Goal: Transaction & Acquisition: Purchase product/service

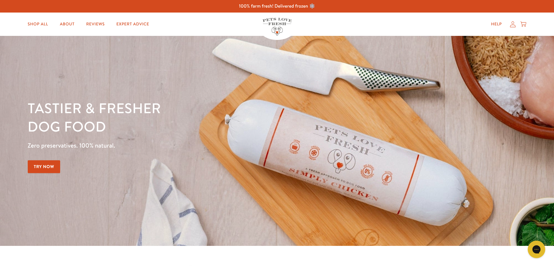
click at [48, 167] on link "Try Now" at bounding box center [44, 166] width 33 height 13
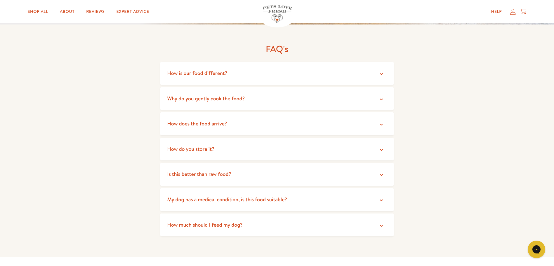
scroll to position [1109, 0]
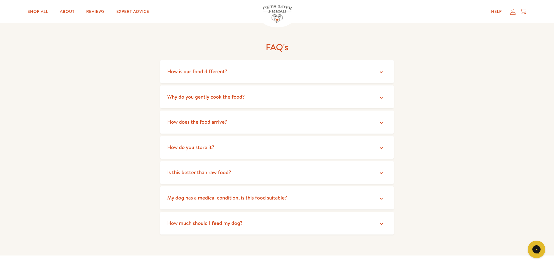
click at [380, 145] on icon at bounding box center [381, 148] width 6 height 6
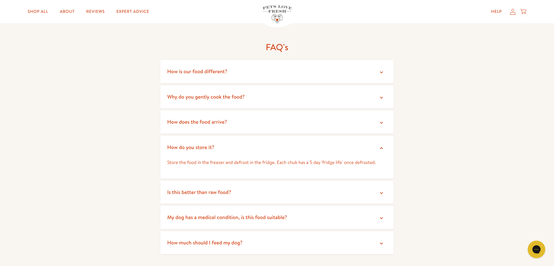
click at [380, 241] on icon at bounding box center [381, 244] width 6 height 6
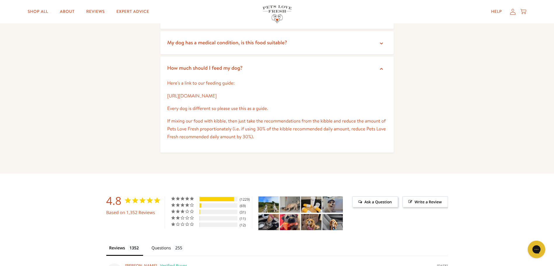
scroll to position [1284, 0]
click at [210, 93] on link "[URL][DOMAIN_NAME]" at bounding box center [191, 96] width 49 height 6
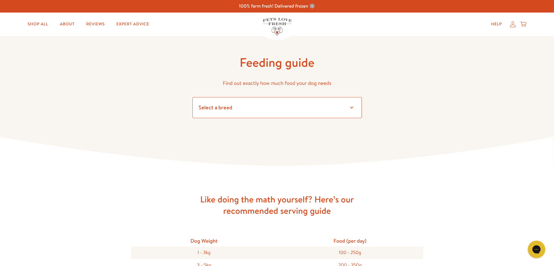
click at [350, 108] on select "Select a breed Affenpinscher Afghan hound Airedale terrier Akita Alaskan Malamu…" at bounding box center [276, 107] width 169 height 21
select select "10"
click at [192, 97] on select "Select a breed Affenpinscher Afghan hound Airedale terrier Akita Alaskan Malamu…" at bounding box center [276, 107] width 169 height 21
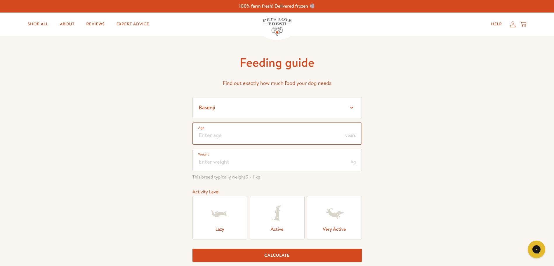
click at [207, 132] on input "number" at bounding box center [276, 134] width 169 height 22
type input "7"
drag, startPoint x: 202, startPoint y: 162, endPoint x: 234, endPoint y: 168, distance: 32.6
click at [203, 163] on input "number" at bounding box center [276, 160] width 169 height 22
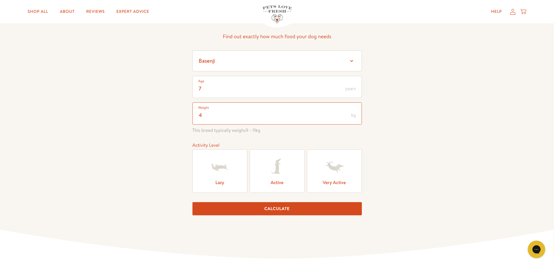
scroll to position [88, 0]
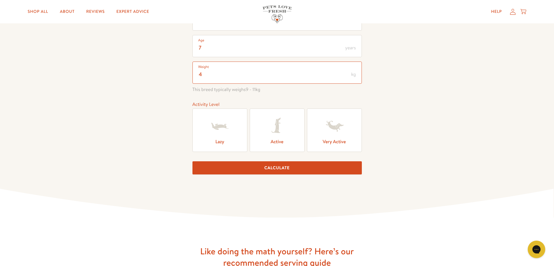
type input "4"
click at [279, 132] on icon at bounding box center [276, 126] width 23 height 23
click at [0, 0] on input "Active" at bounding box center [0, 0] width 0 height 0
click at [279, 169] on button "Calculate" at bounding box center [276, 167] width 169 height 13
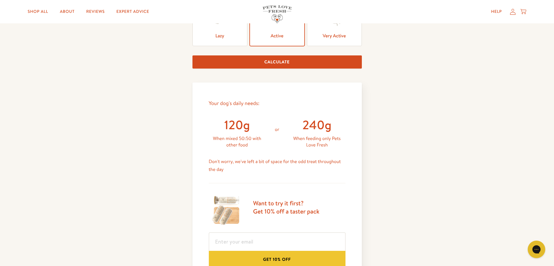
scroll to position [248, 0]
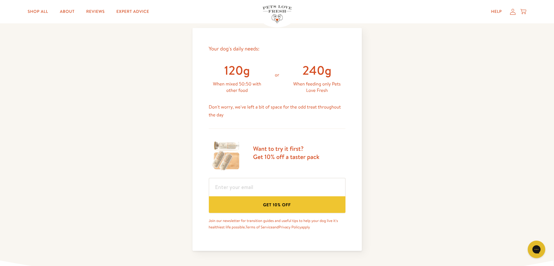
click at [277, 206] on button "Get 10% off" at bounding box center [277, 204] width 137 height 17
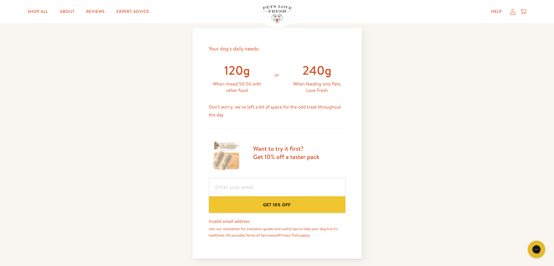
click at [276, 203] on button "Get 10% off" at bounding box center [277, 204] width 137 height 17
click at [278, 203] on button "Get 10% off" at bounding box center [277, 204] width 137 height 17
click at [280, 153] on h3 "Want to try it first? Get 10% off a taster pack" at bounding box center [286, 153] width 66 height 16
click at [272, 203] on button "Get 10% off" at bounding box center [277, 204] width 137 height 17
click at [215, 184] on input "email" at bounding box center [277, 187] width 137 height 18
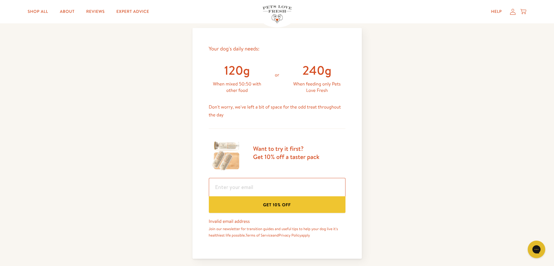
type input "theslopers@hotmail.co.uk"
click at [284, 205] on button "Get 10% off" at bounding box center [277, 204] width 137 height 17
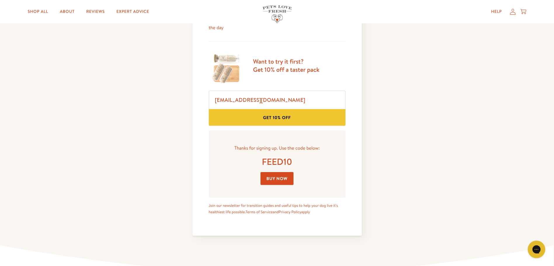
scroll to position [336, 0]
click at [278, 177] on link "Buy Now" at bounding box center [276, 178] width 33 height 13
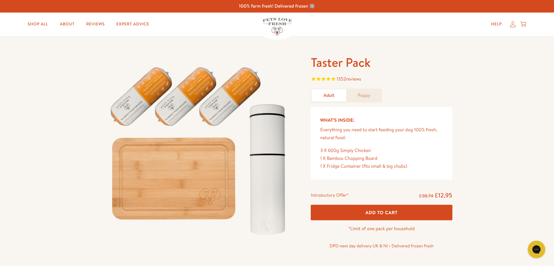
click at [384, 212] on span "Add To Cart" at bounding box center [381, 213] width 32 height 6
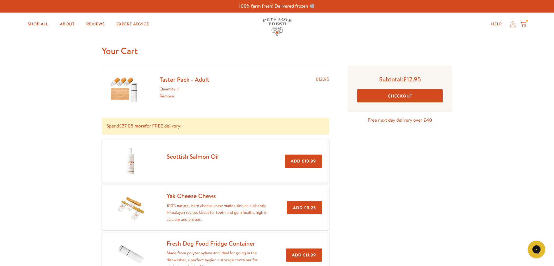
click at [401, 96] on button "Checkout" at bounding box center [400, 95] width 86 height 13
